Goal: Information Seeking & Learning: Understand process/instructions

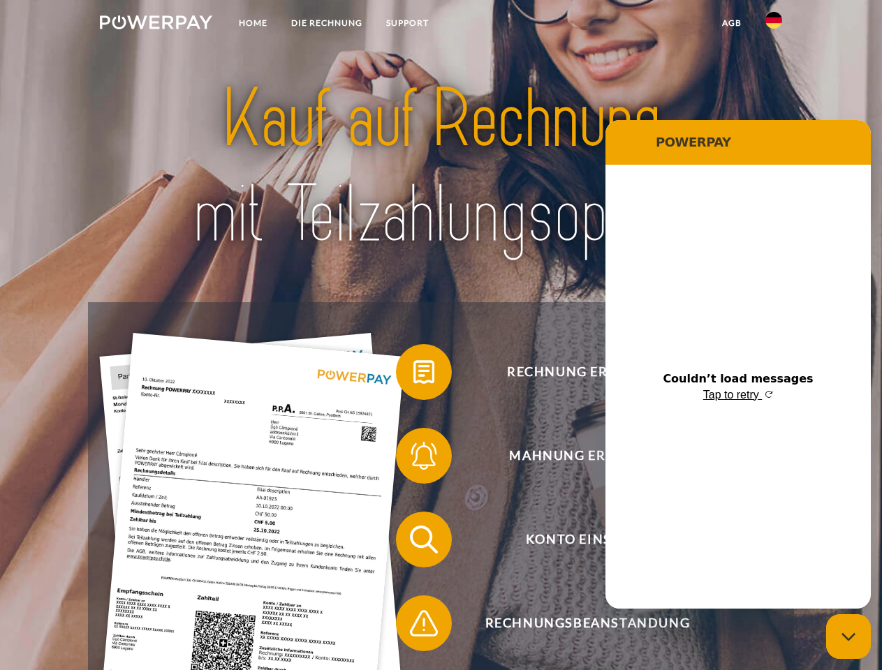
click at [156, 24] on img at bounding box center [156, 22] width 112 height 14
click at [773, 24] on img at bounding box center [773, 20] width 17 height 17
click at [731, 23] on link "agb" at bounding box center [731, 22] width 43 height 25
click at [413, 375] on span at bounding box center [403, 372] width 70 height 70
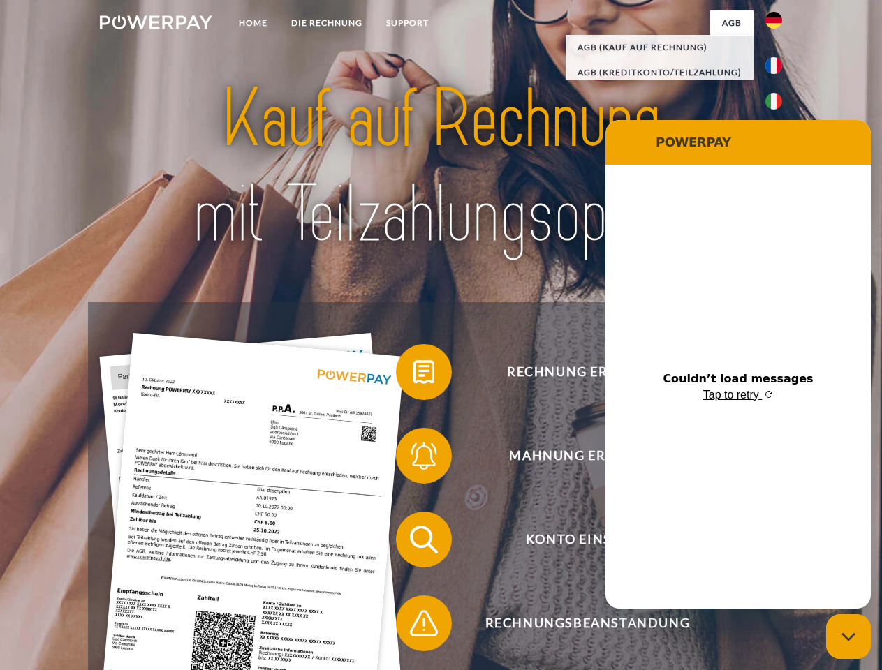
click at [413, 459] on span at bounding box center [403, 456] width 70 height 70
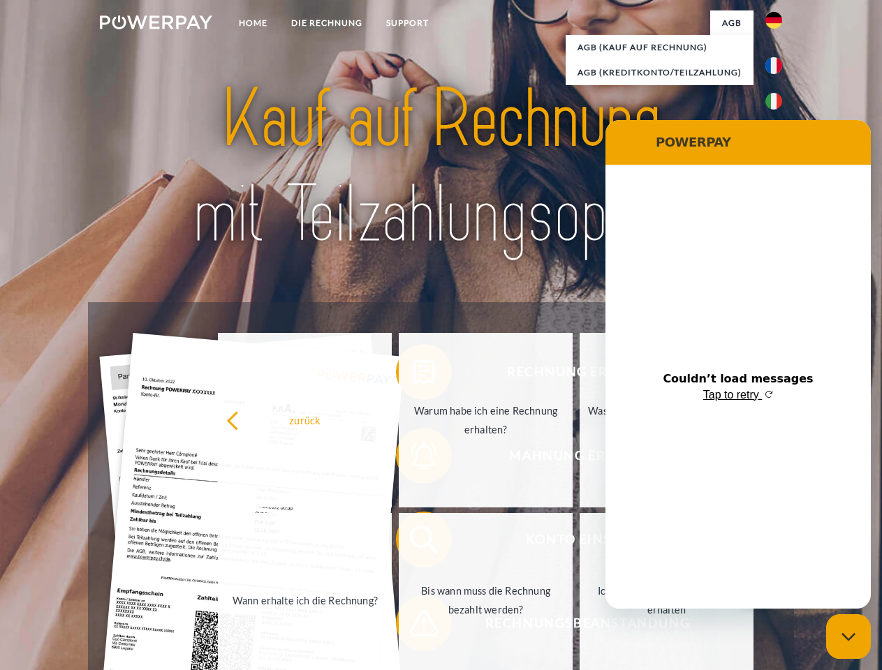
click at [413, 542] on link "Bis wann muss die Rechnung bezahlt werden?" at bounding box center [486, 600] width 174 height 174
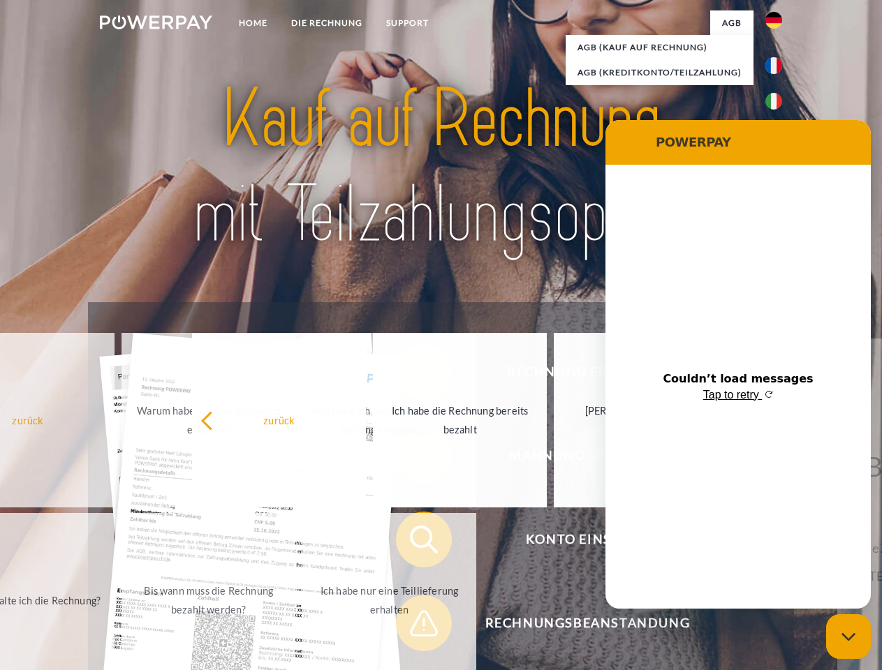
click at [413, 626] on span at bounding box center [403, 623] width 70 height 70
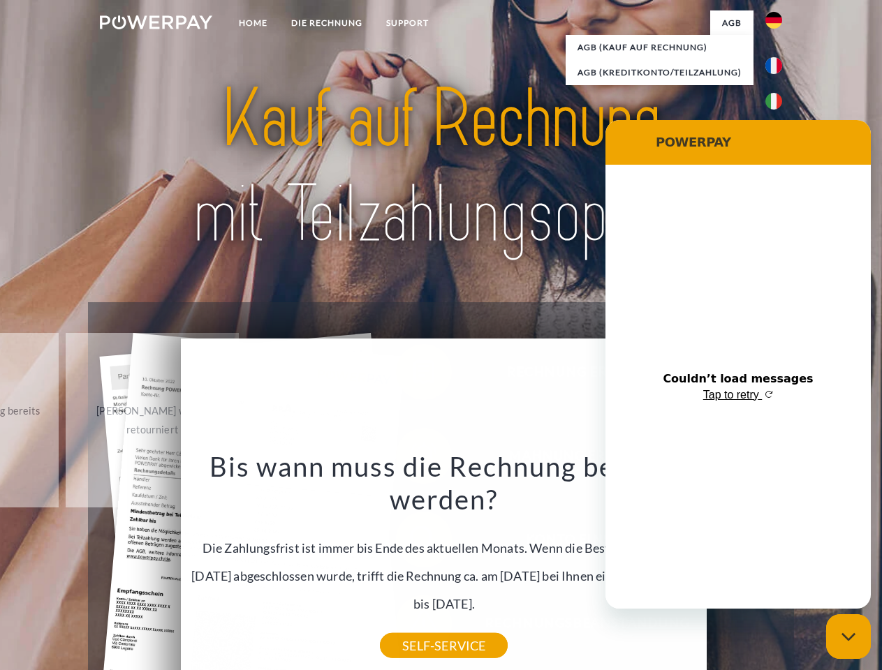
click at [848, 637] on icon "Close messaging window" at bounding box center [848, 636] width 15 height 9
